Goal: Task Accomplishment & Management: Use online tool/utility

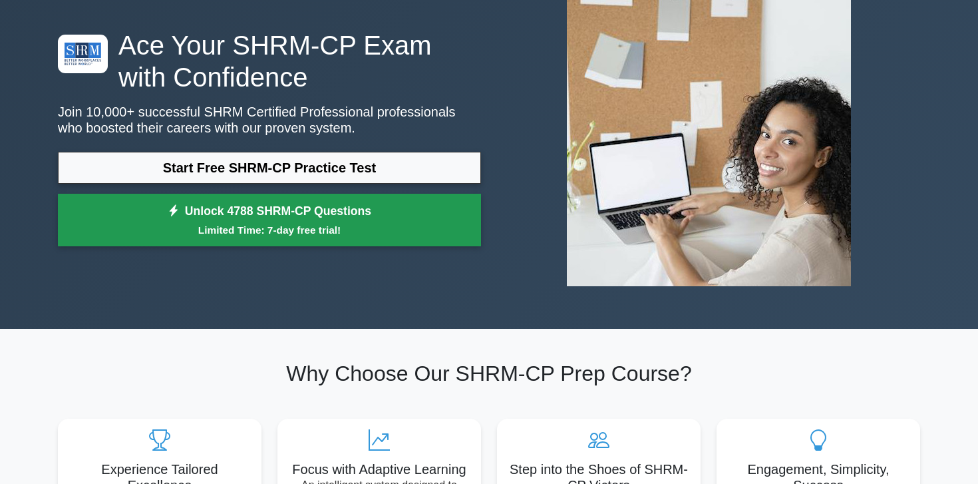
scroll to position [106, 0]
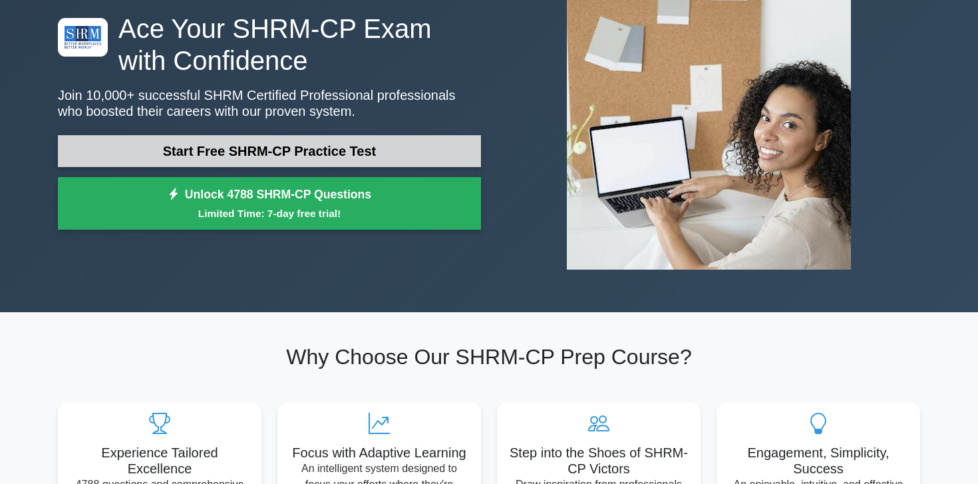
click at [394, 158] on link "Start Free SHRM-CP Practice Test" at bounding box center [269, 151] width 423 height 32
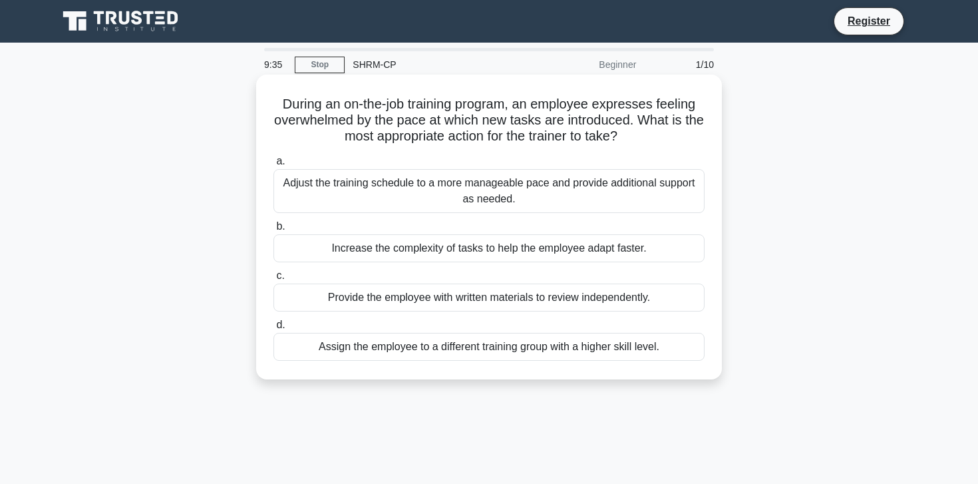
click at [675, 203] on div "Adjust the training schedule to a more manageable pace and provide additional s…" at bounding box center [488, 191] width 431 height 44
click at [273, 166] on input "a. Adjust the training schedule to a more manageable pace and provide additiona…" at bounding box center [273, 161] width 0 height 9
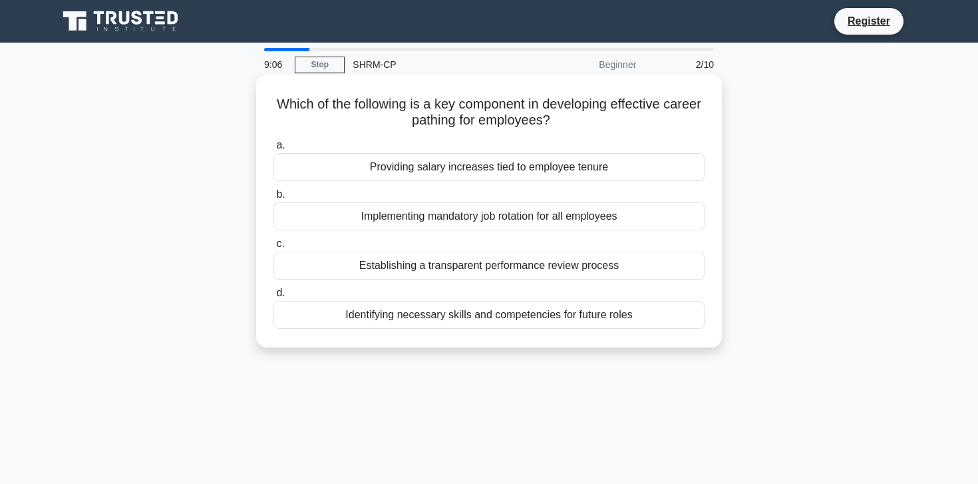
click at [624, 169] on div "Providing salary increases tied to employee tenure" at bounding box center [488, 167] width 431 height 28
click at [273, 150] on input "a. Providing salary increases tied to employee tenure" at bounding box center [273, 145] width 0 height 9
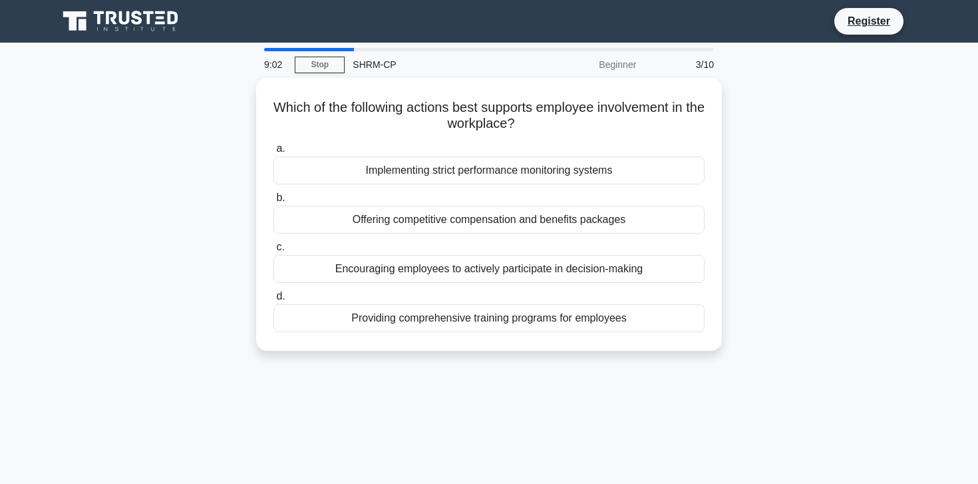
click at [24, 339] on main "9:02 Stop SHRM-CP Beginner 3/10 Which of the following actions best supports em…" at bounding box center [489, 381] width 978 height 676
